Goal: Task Accomplishment & Management: Use online tool/utility

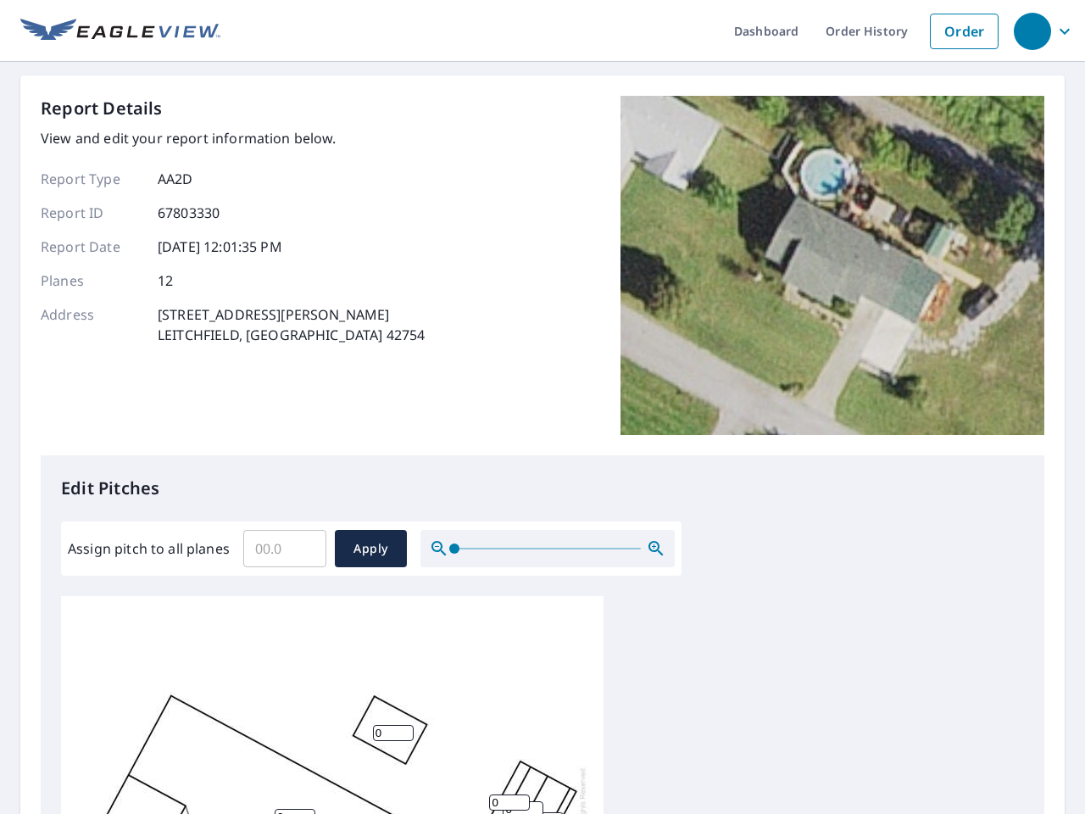
click at [542, 407] on div "Report Details View and edit your report information below. Report Type AA2D Re…" at bounding box center [542, 275] width 1003 height 359
click at [1031, 31] on div "button" at bounding box center [1032, 31] width 37 height 37
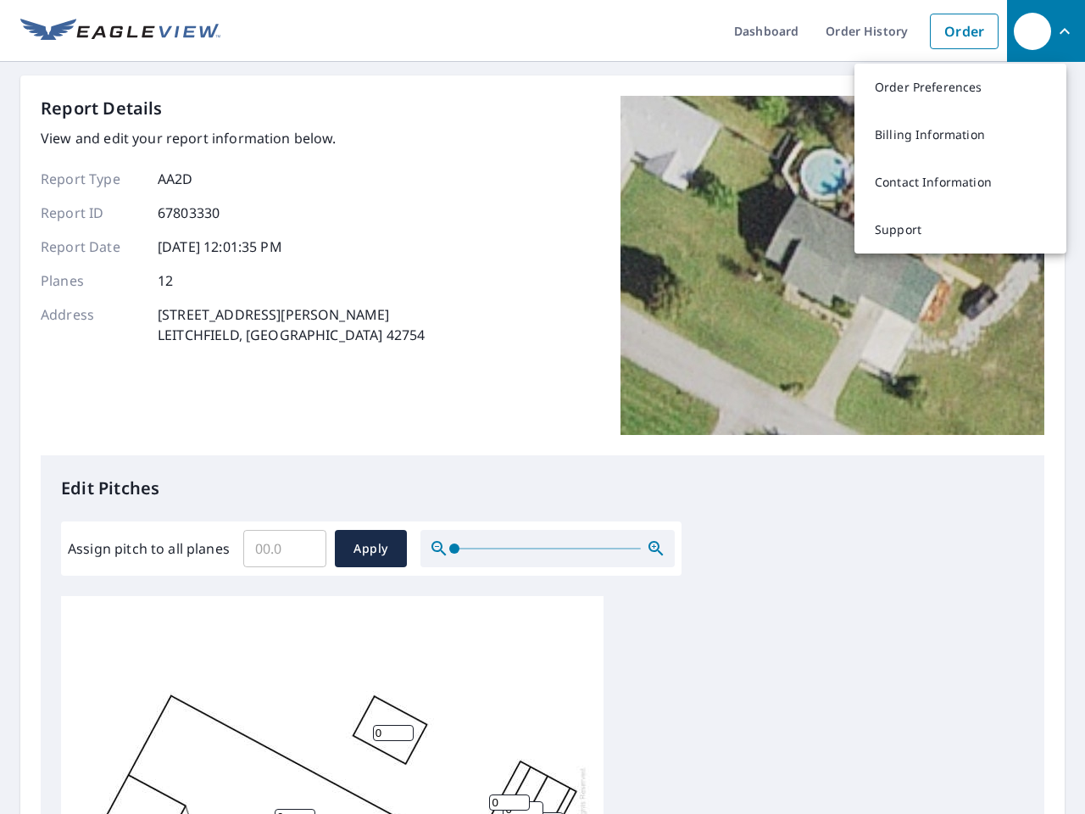
click at [285, 548] on input "Assign pitch to all planes" at bounding box center [284, 548] width 83 height 47
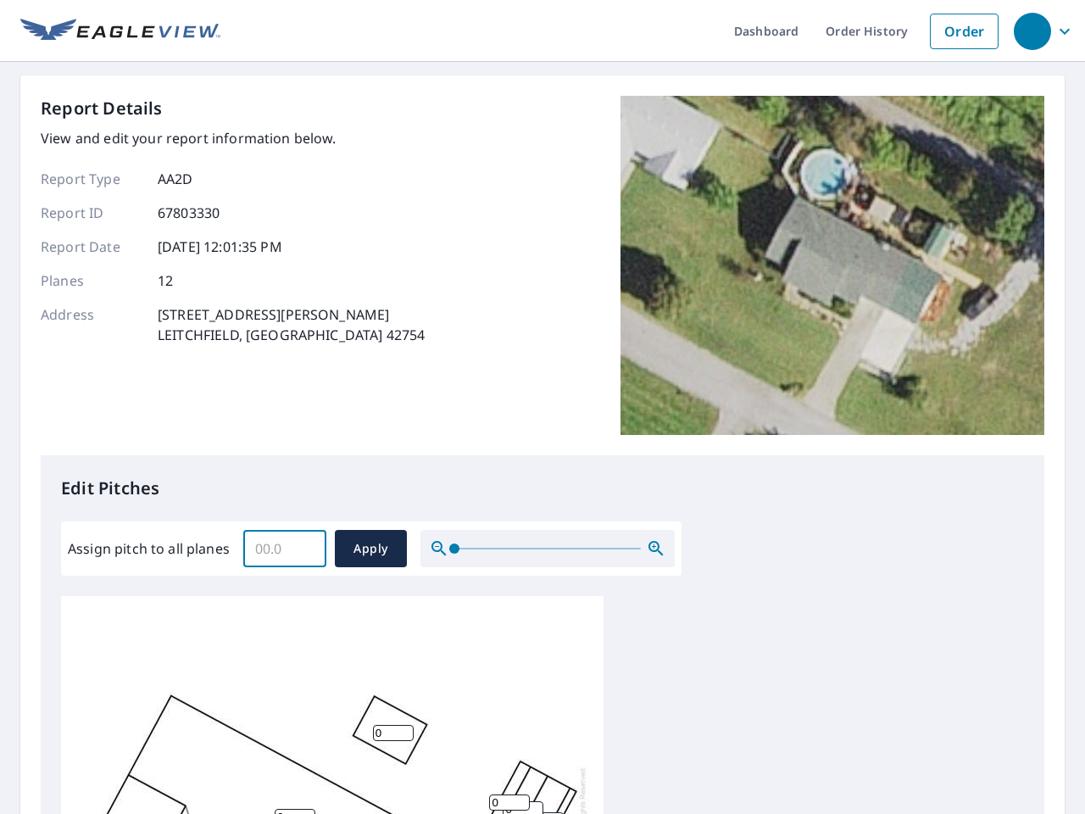
click at [370, 548] on span "Apply" at bounding box center [370, 548] width 45 height 21
click at [656, 548] on icon "button" at bounding box center [656, 548] width 20 height 20
